Goal: Task Accomplishment & Management: Use online tool/utility

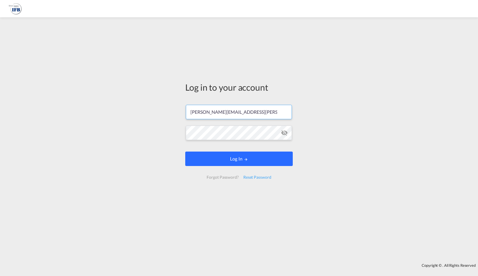
click at [248, 161] on md-icon "LOGIN" at bounding box center [246, 159] width 4 height 4
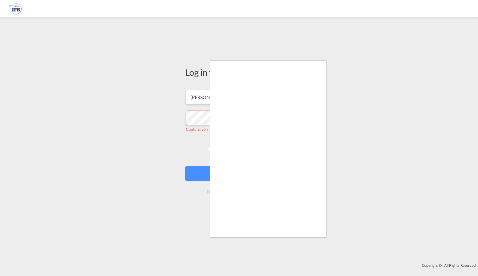
click at [202, 149] on div at bounding box center [239, 138] width 478 height 276
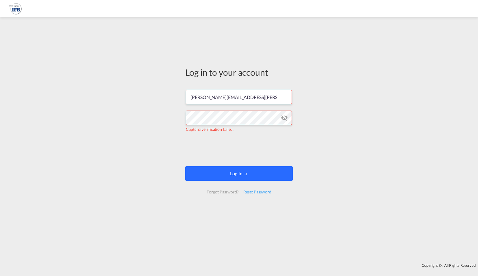
click at [222, 173] on button "Log In" at bounding box center [238, 173] width 107 height 14
click at [221, 170] on button "Log In" at bounding box center [238, 173] width 107 height 14
drag, startPoint x: 135, startPoint y: 61, endPoint x: 104, endPoint y: 121, distance: 67.4
click at [104, 121] on div "Log in to your account [PERSON_NAME][EMAIL_ADDRESS][PERSON_NAME][DOMAIN_NAME] T…" at bounding box center [239, 140] width 478 height 240
click at [130, 151] on div "Log in to your account [PERSON_NAME][EMAIL_ADDRESS][PERSON_NAME][DOMAIN_NAME] T…" at bounding box center [239, 140] width 478 height 240
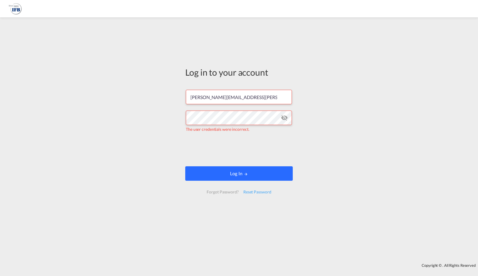
click at [230, 173] on button "Log In" at bounding box center [238, 173] width 107 height 14
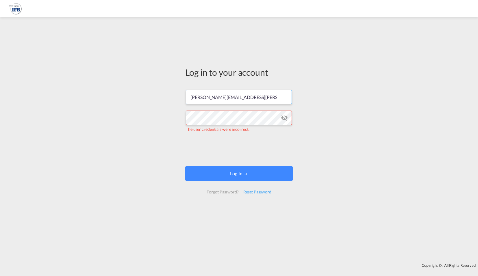
drag, startPoint x: 282, startPoint y: 95, endPoint x: 62, endPoint y: 85, distance: 220.1
click at [33, 72] on div "Log in to your account [PERSON_NAME][EMAIL_ADDRESS][PERSON_NAME][DOMAIN_NAME] T…" at bounding box center [239, 140] width 478 height 240
paste input "seafreight"
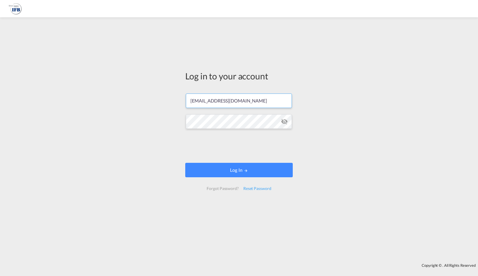
type input "[EMAIL_ADDRESS][DOMAIN_NAME]"
click at [31, 106] on div "Log in to your account [EMAIL_ADDRESS][DOMAIN_NAME] Log In Forgot Password? Res…" at bounding box center [239, 140] width 478 height 240
click at [123, 148] on div "Log in to your account [EMAIL_ADDRESS][DOMAIN_NAME] Log In Forgot Password? Res…" at bounding box center [239, 140] width 478 height 240
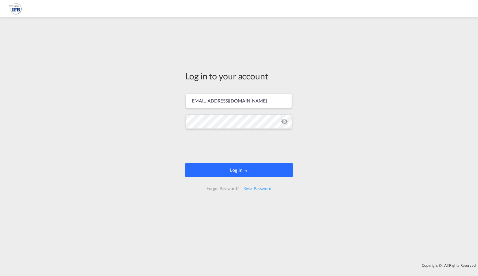
click at [244, 170] on md-icon "LOGIN" at bounding box center [246, 171] width 4 height 4
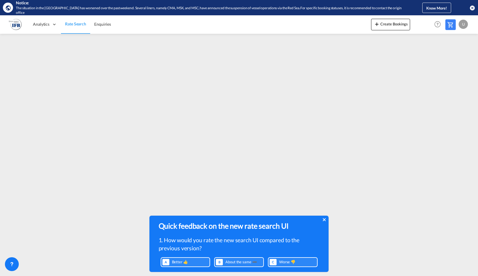
click at [323, 218] on icon at bounding box center [324, 220] width 3 height 5
